Goal: Navigation & Orientation: Find specific page/section

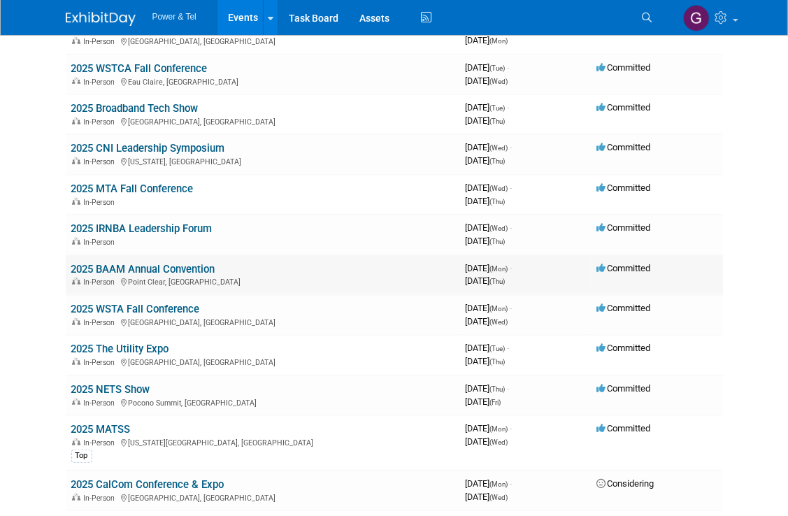
scroll to position [909, 0]
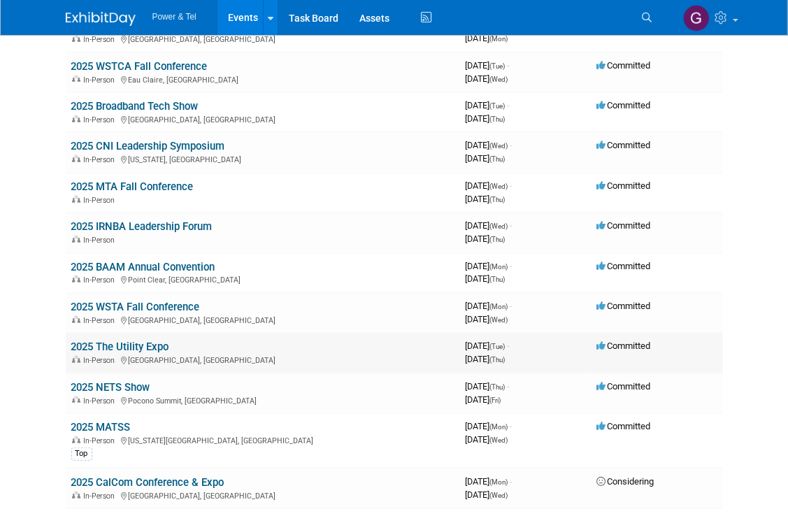
click at [129, 341] on link "2025 The Utility Expo" at bounding box center [120, 347] width 98 height 13
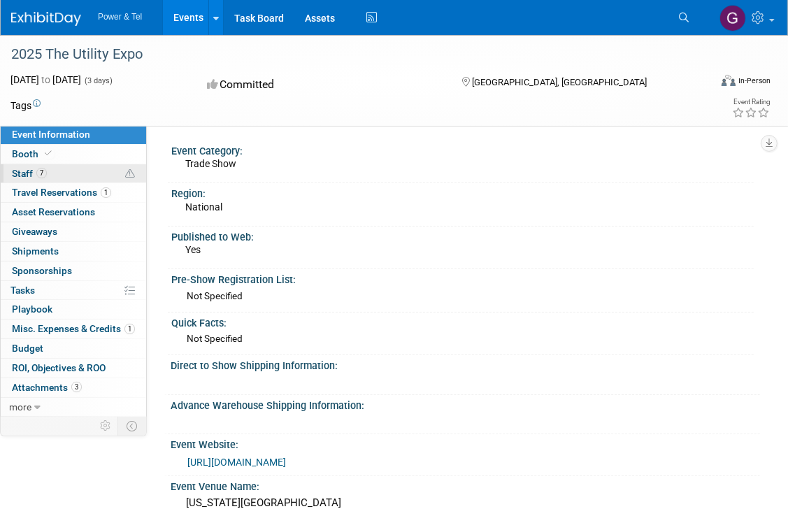
click at [30, 175] on span "Staff 7" at bounding box center [29, 173] width 35 height 11
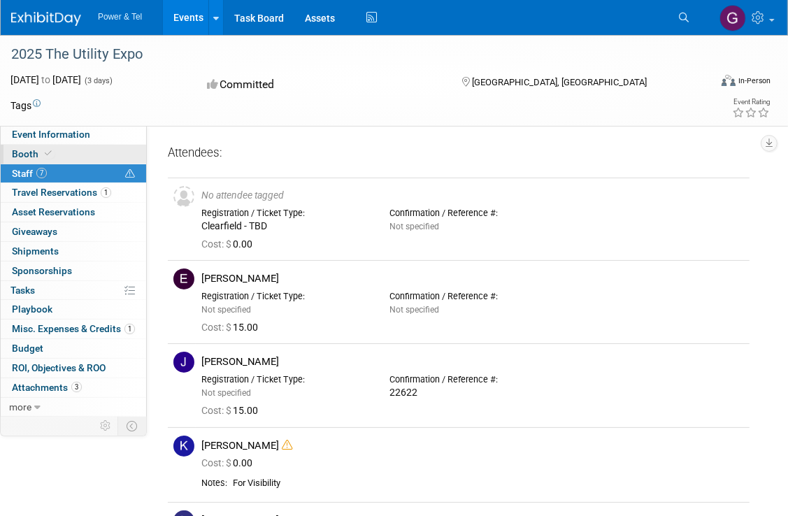
click at [19, 155] on span "Booth" at bounding box center [33, 153] width 43 height 11
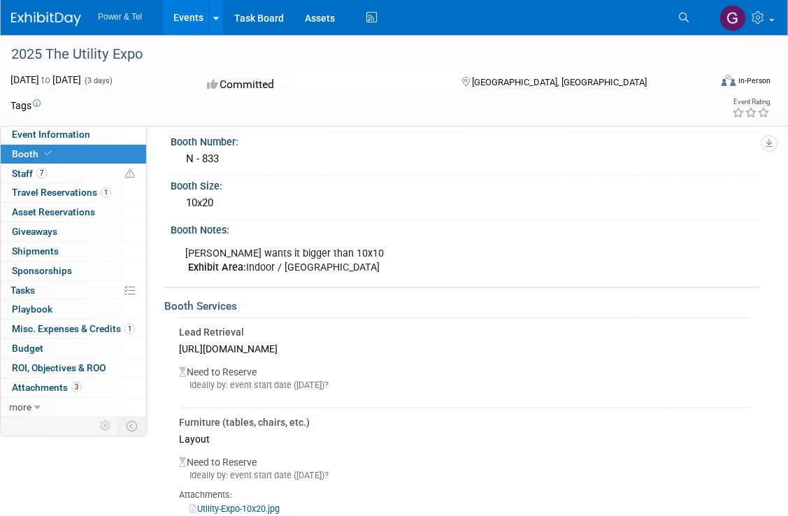
scroll to position [140, 0]
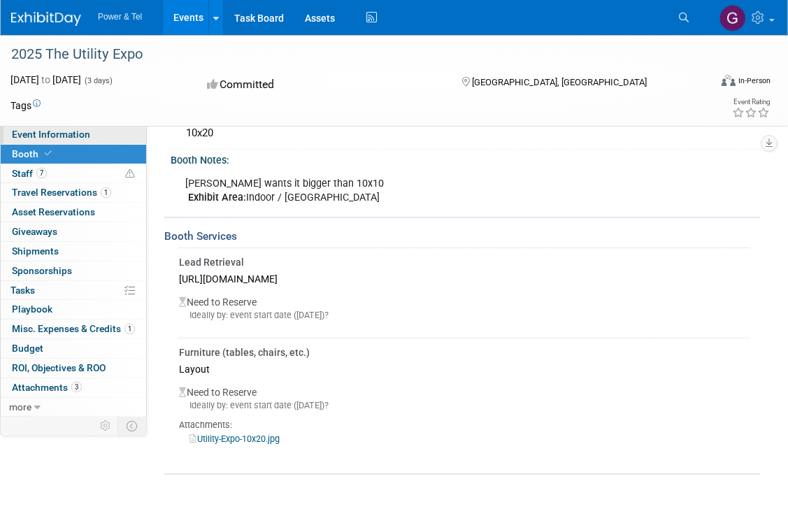
click at [38, 136] on span "Event Information" at bounding box center [51, 134] width 78 height 11
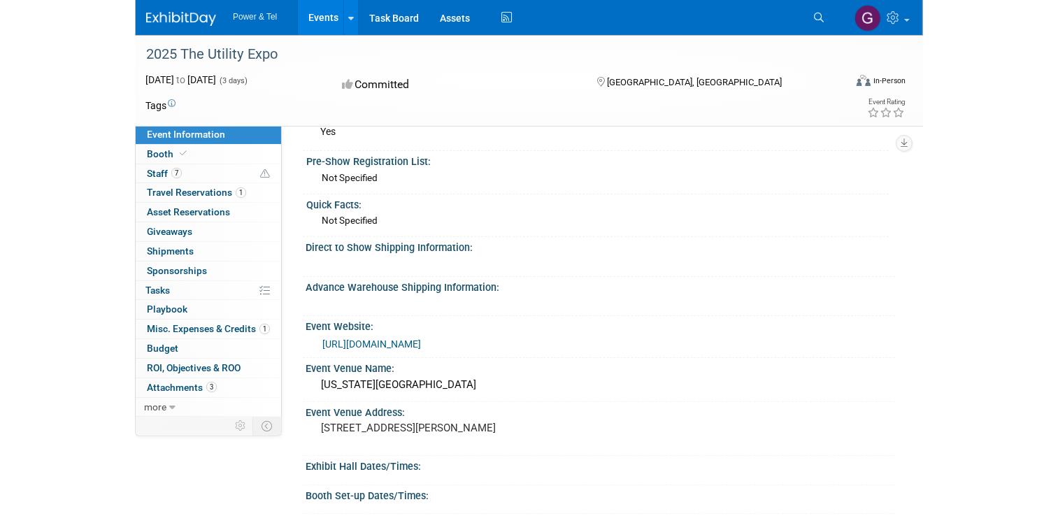
scroll to position [0, 0]
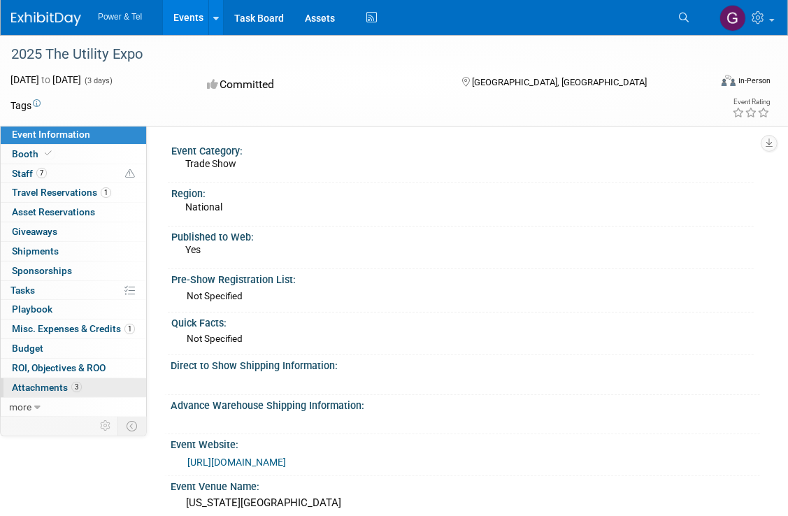
click at [50, 390] on span "Attachments 3" at bounding box center [47, 387] width 70 height 11
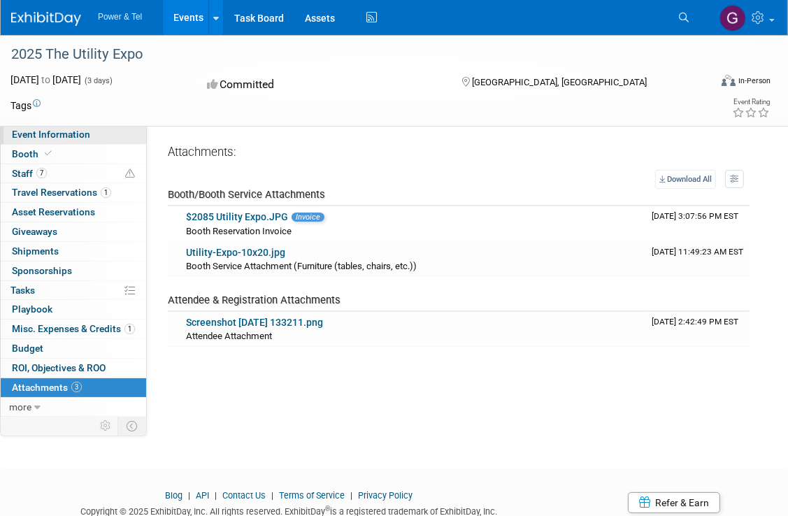
click at [43, 136] on span "Event Information" at bounding box center [51, 134] width 78 height 11
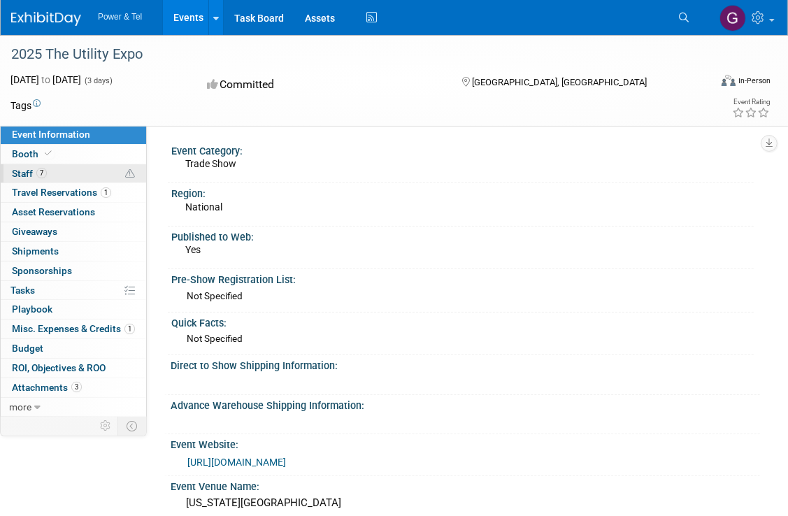
click at [22, 174] on span "Staff 7" at bounding box center [29, 173] width 35 height 11
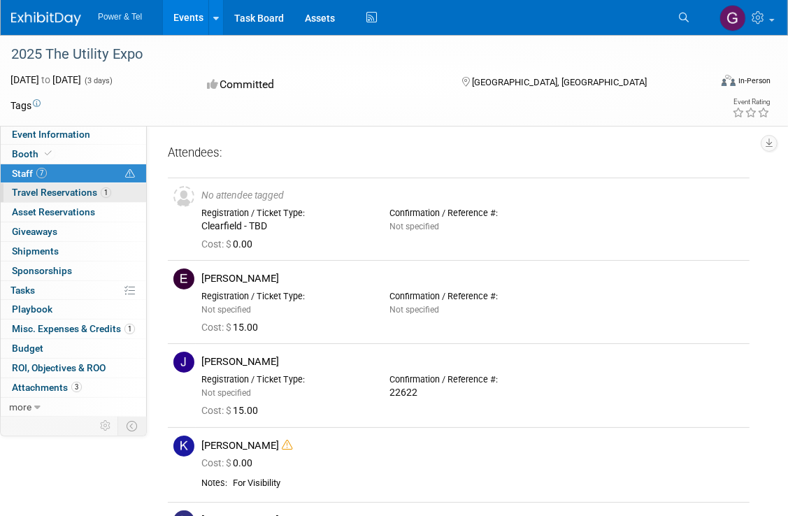
click at [29, 192] on span "Travel Reservations 1" at bounding box center [61, 192] width 99 height 11
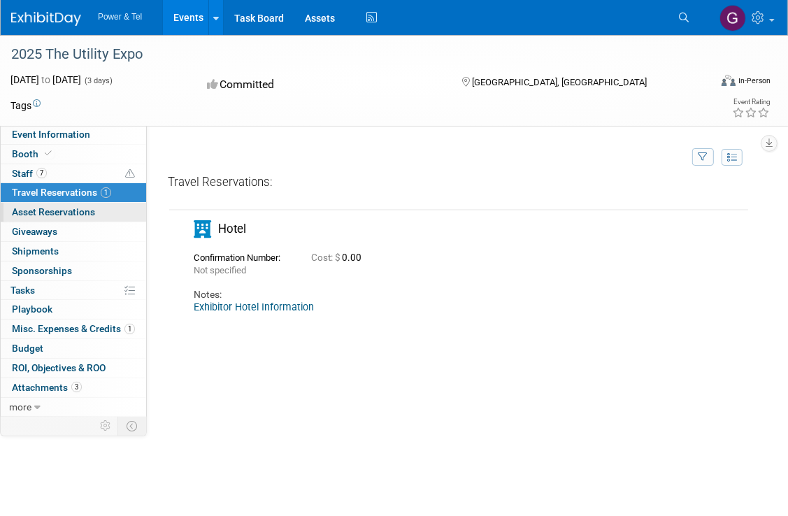
click at [26, 215] on span "Asset Reservations 0" at bounding box center [53, 211] width 83 height 11
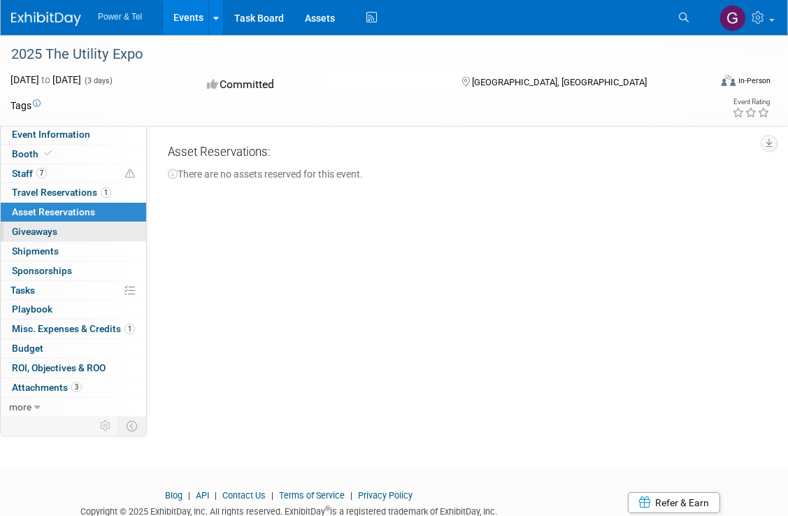
click at [34, 236] on span "Giveaways 0" at bounding box center [34, 231] width 45 height 11
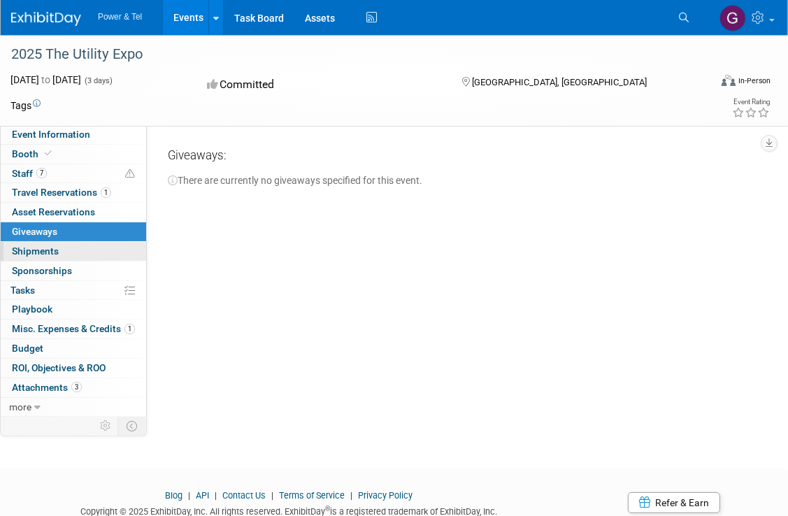
click at [31, 249] on span "Shipments 0" at bounding box center [35, 251] width 47 height 11
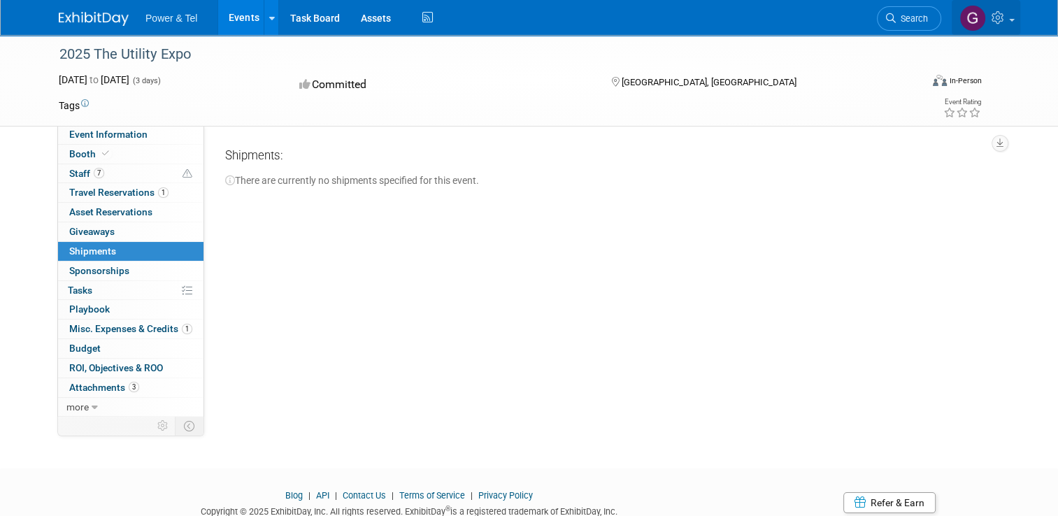
click at [788, 13] on img at bounding box center [973, 18] width 27 height 27
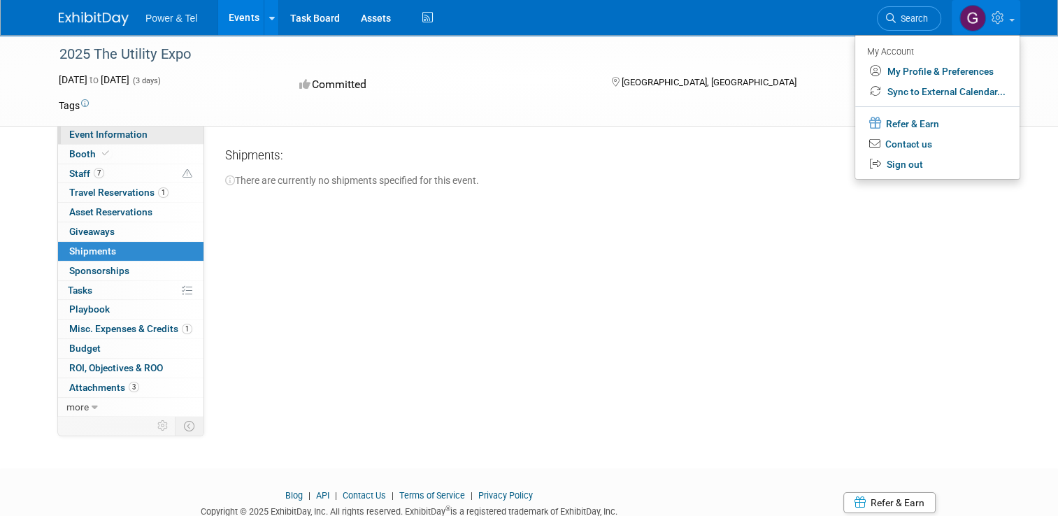
click at [108, 138] on span "Event Information" at bounding box center [108, 134] width 78 height 11
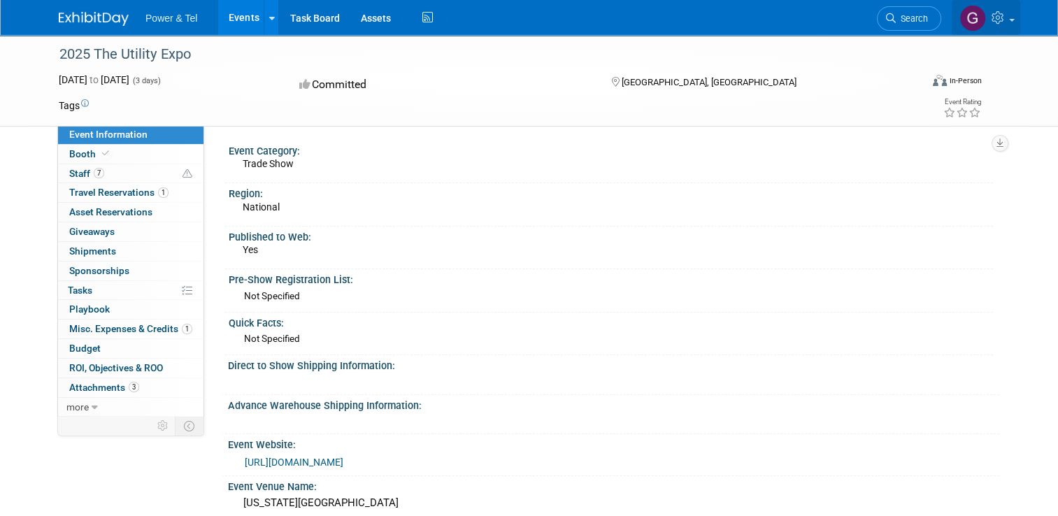
click at [788, 21] on img at bounding box center [973, 18] width 27 height 27
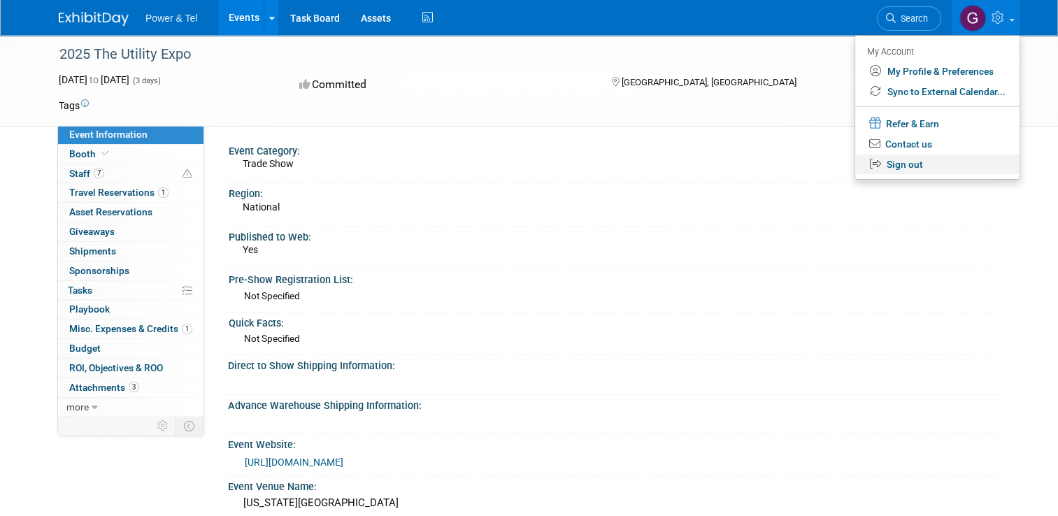
click at [788, 167] on link "Sign out" at bounding box center [938, 165] width 164 height 20
